Goal: Information Seeking & Learning: Learn about a topic

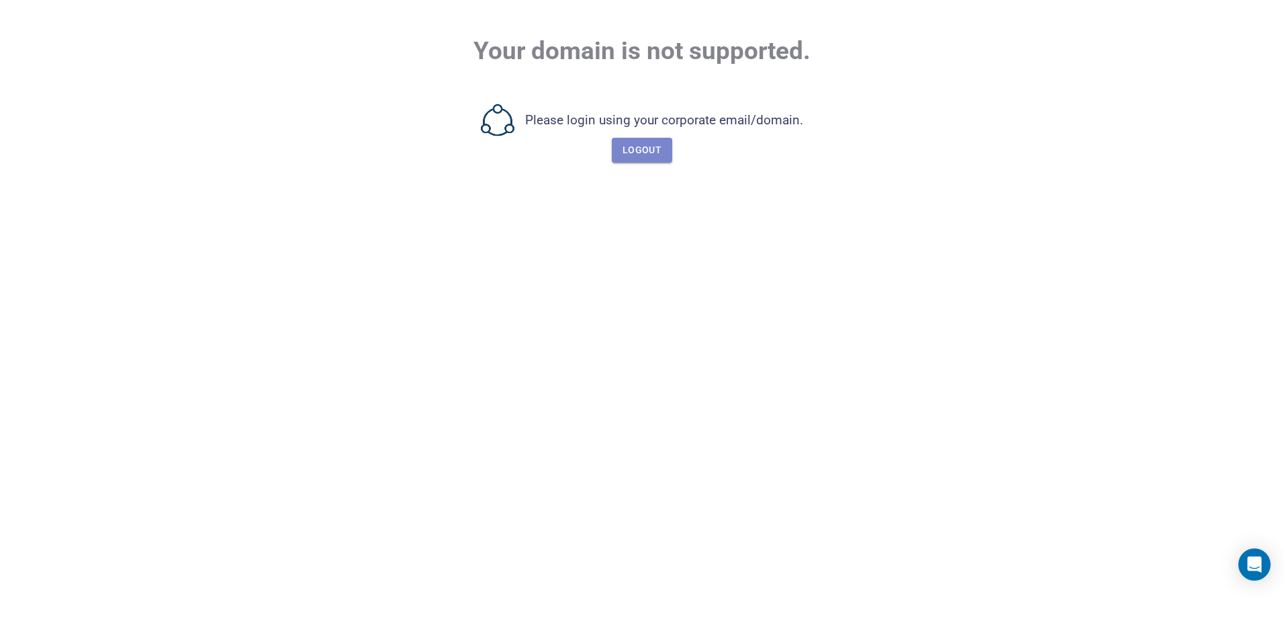
click at [639, 146] on span "Logout" at bounding box center [642, 150] width 39 height 17
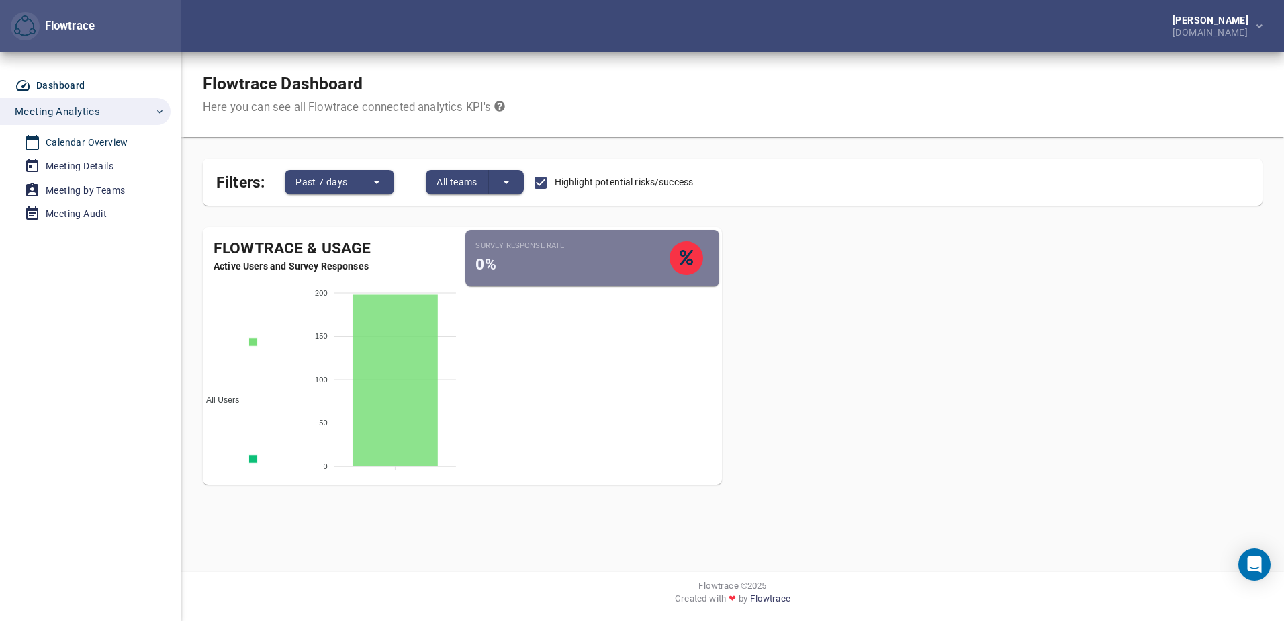
click at [93, 146] on div "Calendar Overview" at bounding box center [87, 142] width 83 height 17
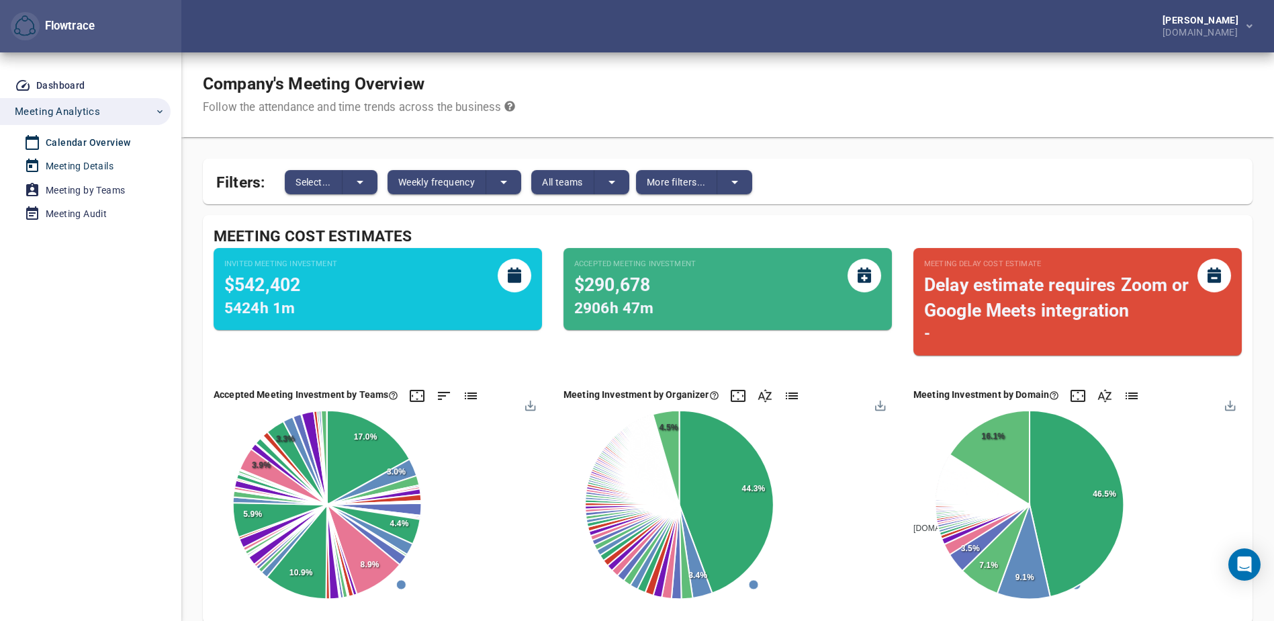
click at [73, 169] on div "Meeting Details" at bounding box center [80, 166] width 68 height 17
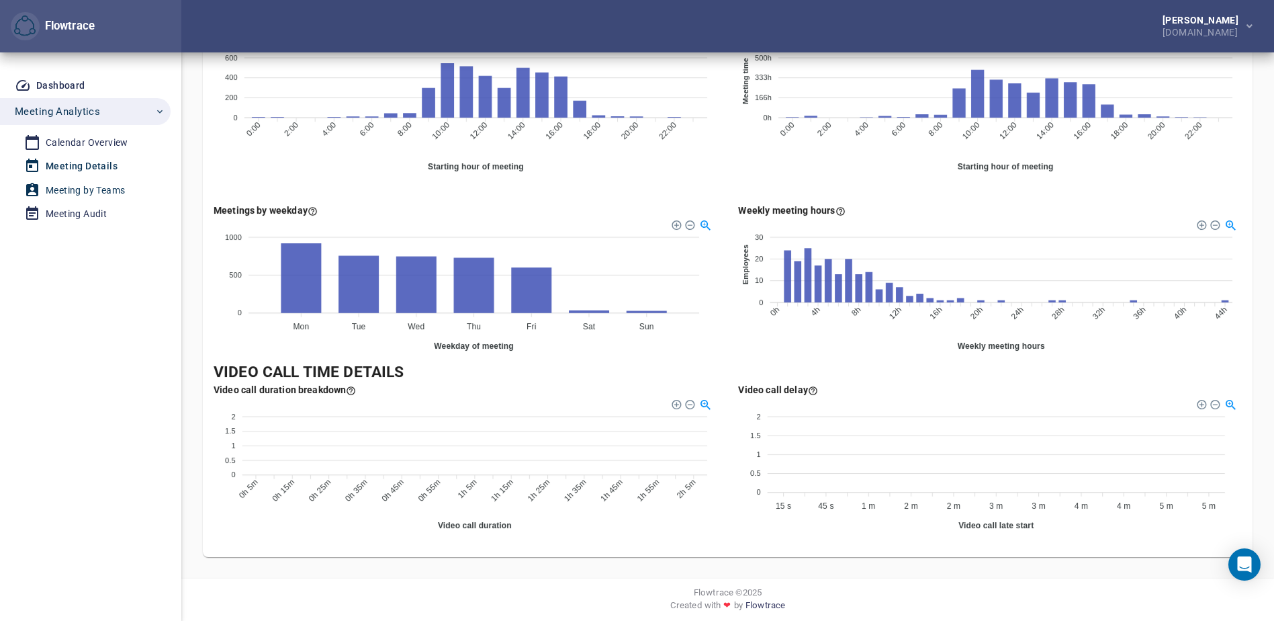
scroll to position [543, 0]
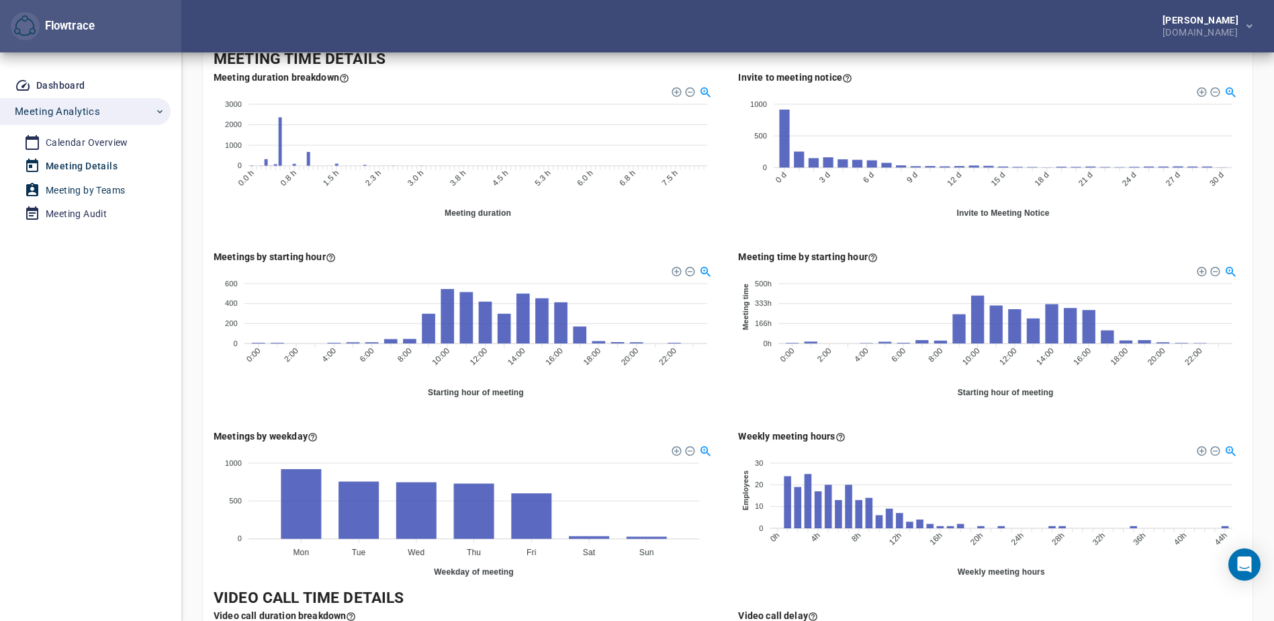
drag, startPoint x: 1278, startPoint y: 447, endPoint x: 85, endPoint y: 187, distance: 1221.3
click at [85, 187] on div "Meeting by Teams" at bounding box center [85, 190] width 79 height 17
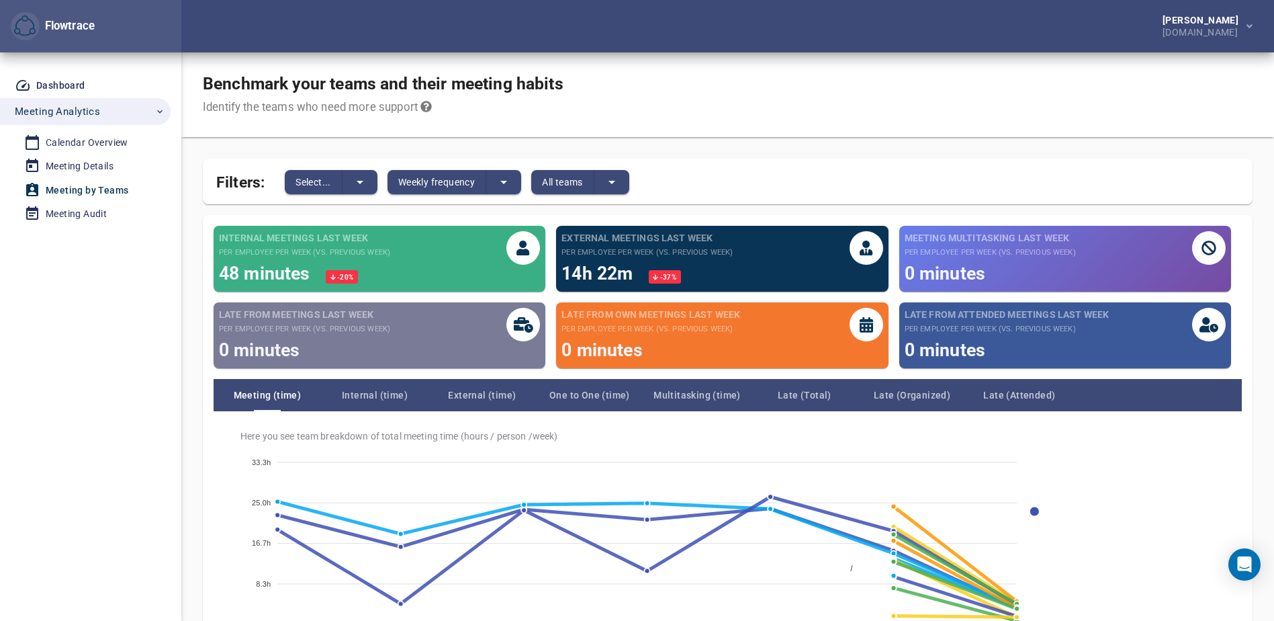
click at [1041, 259] on div "Meeting Multitasking last week per employee per week (vs. previous week) 0 minu…" at bounding box center [990, 258] width 171 height 55
click at [1215, 246] on icon at bounding box center [1209, 248] width 15 height 15
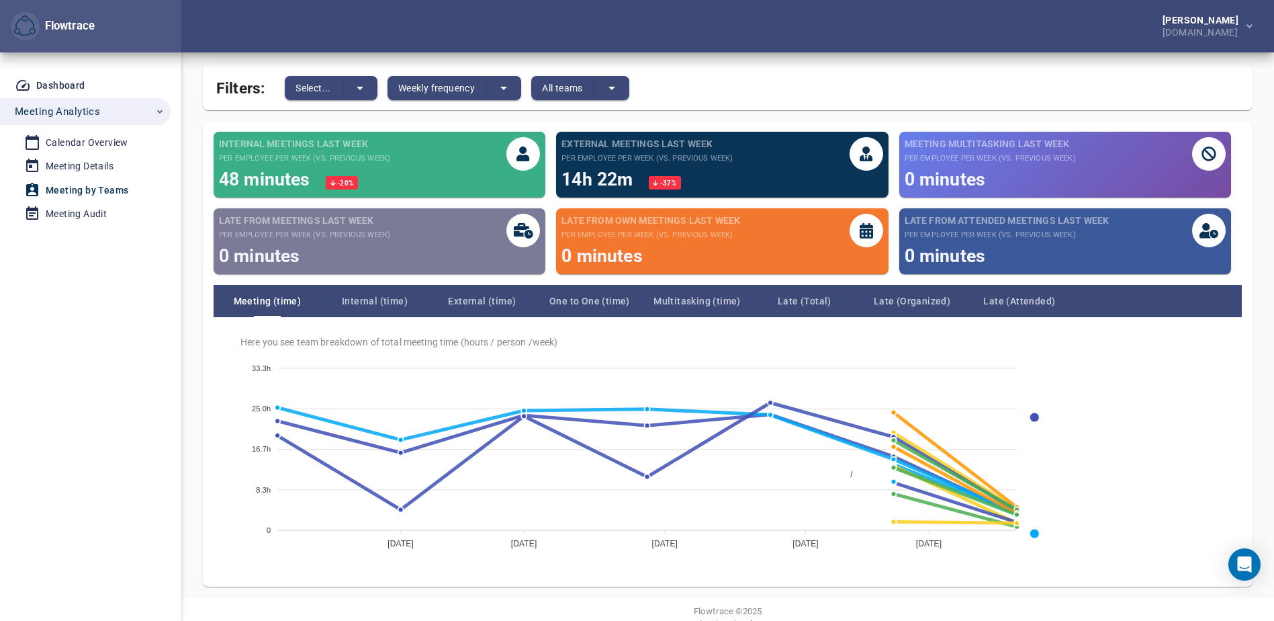
scroll to position [120, 0]
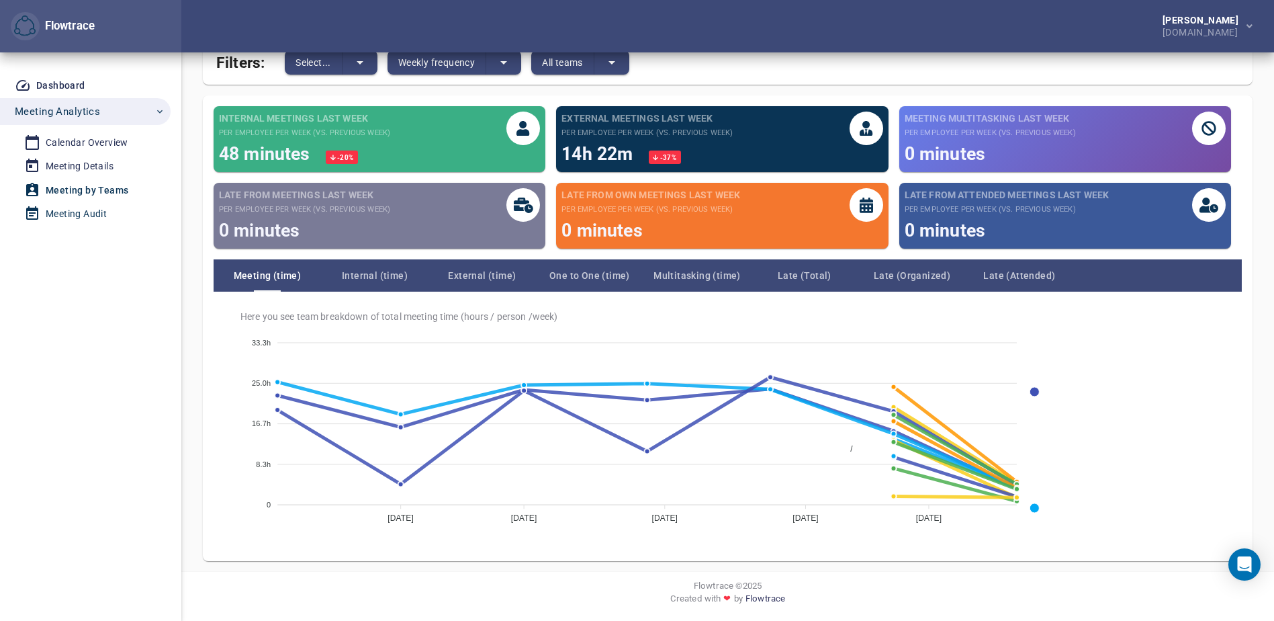
click at [62, 208] on div "Meeting Audit" at bounding box center [76, 214] width 61 height 17
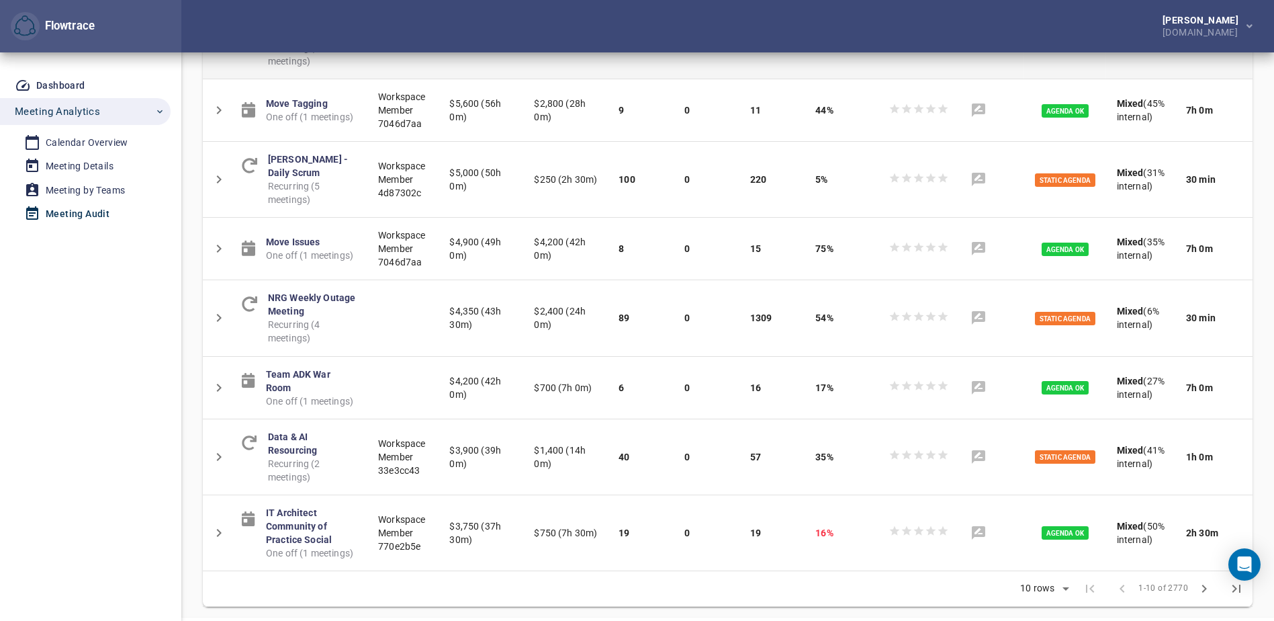
scroll to position [526, 0]
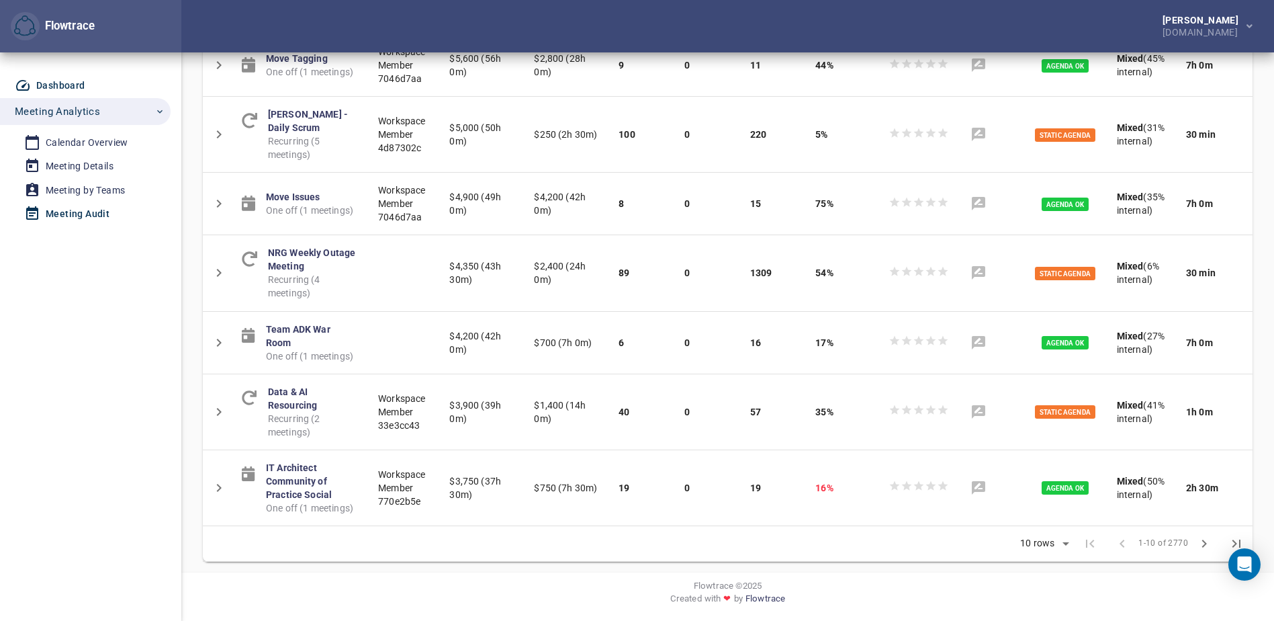
click at [48, 82] on div "Dashboard" at bounding box center [60, 85] width 49 height 17
